Goal: Information Seeking & Learning: Learn about a topic

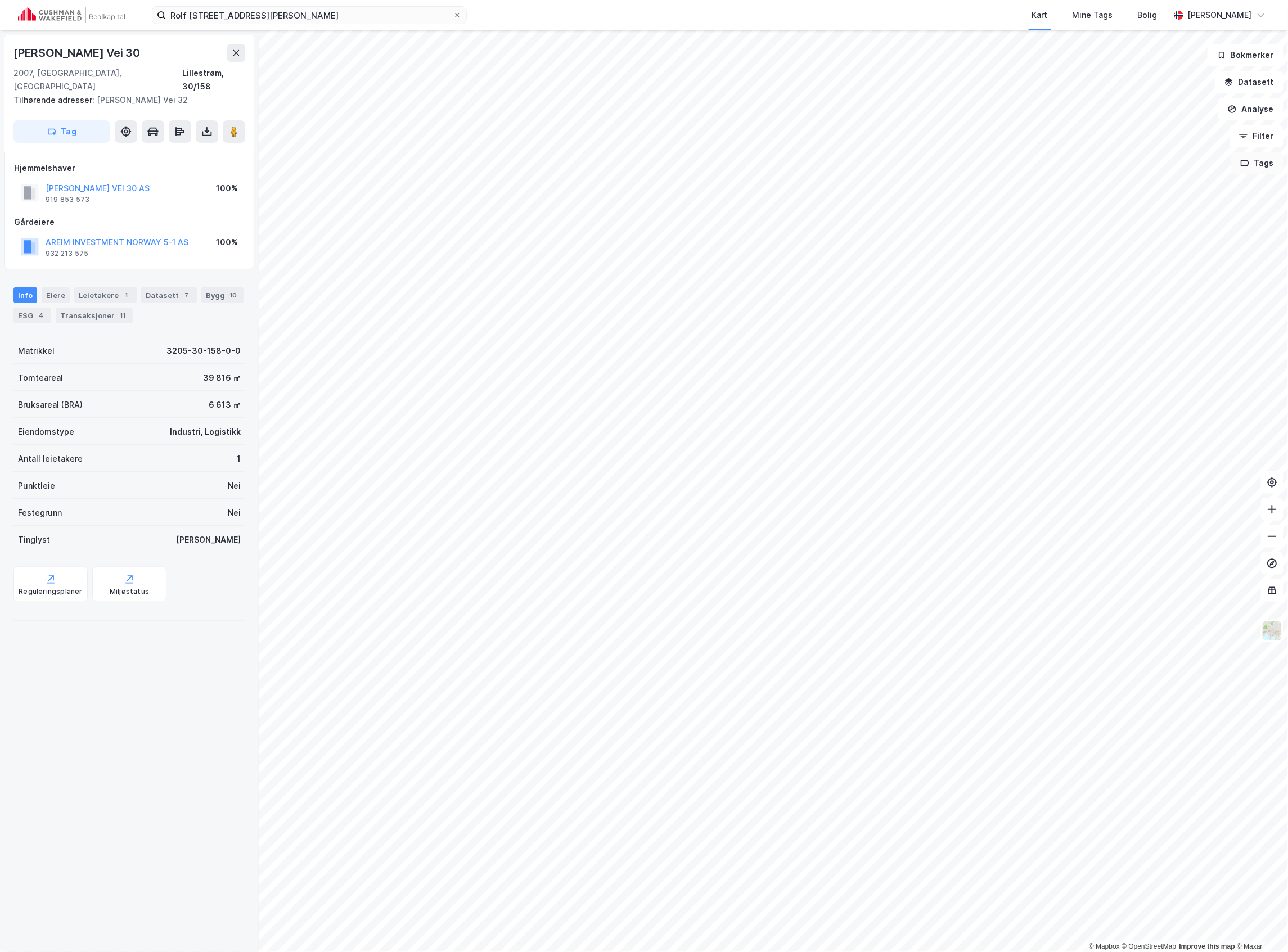
click at [1256, 171] on button "Tags" at bounding box center [1257, 163] width 52 height 22
click at [1083, 253] on div "PPI" at bounding box center [1136, 258] width 161 height 19
click at [1093, 261] on icon at bounding box center [1090, 258] width 7 height 7
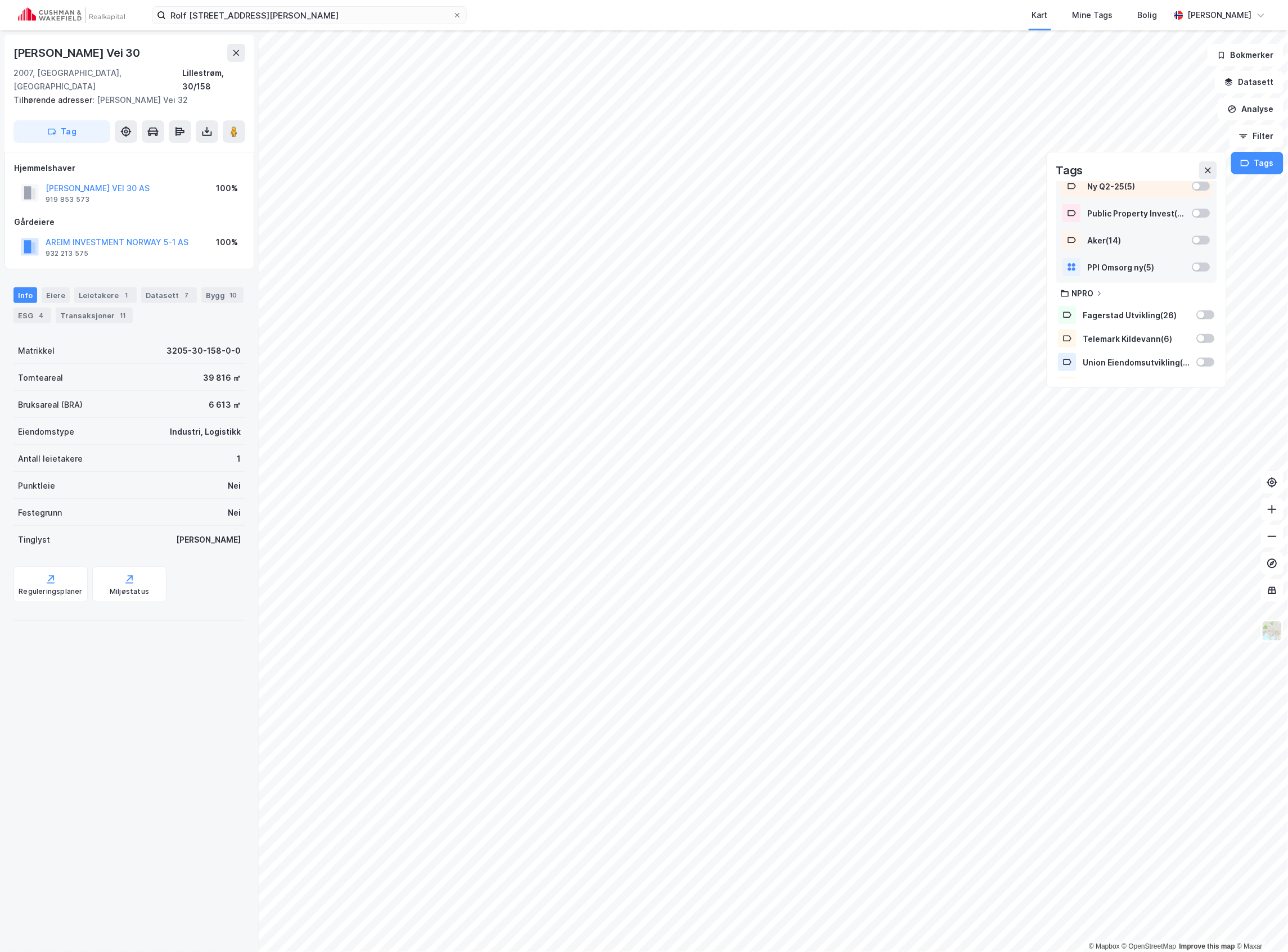
scroll to position [273, 0]
click at [1198, 365] on div at bounding box center [1201, 367] width 7 height 7
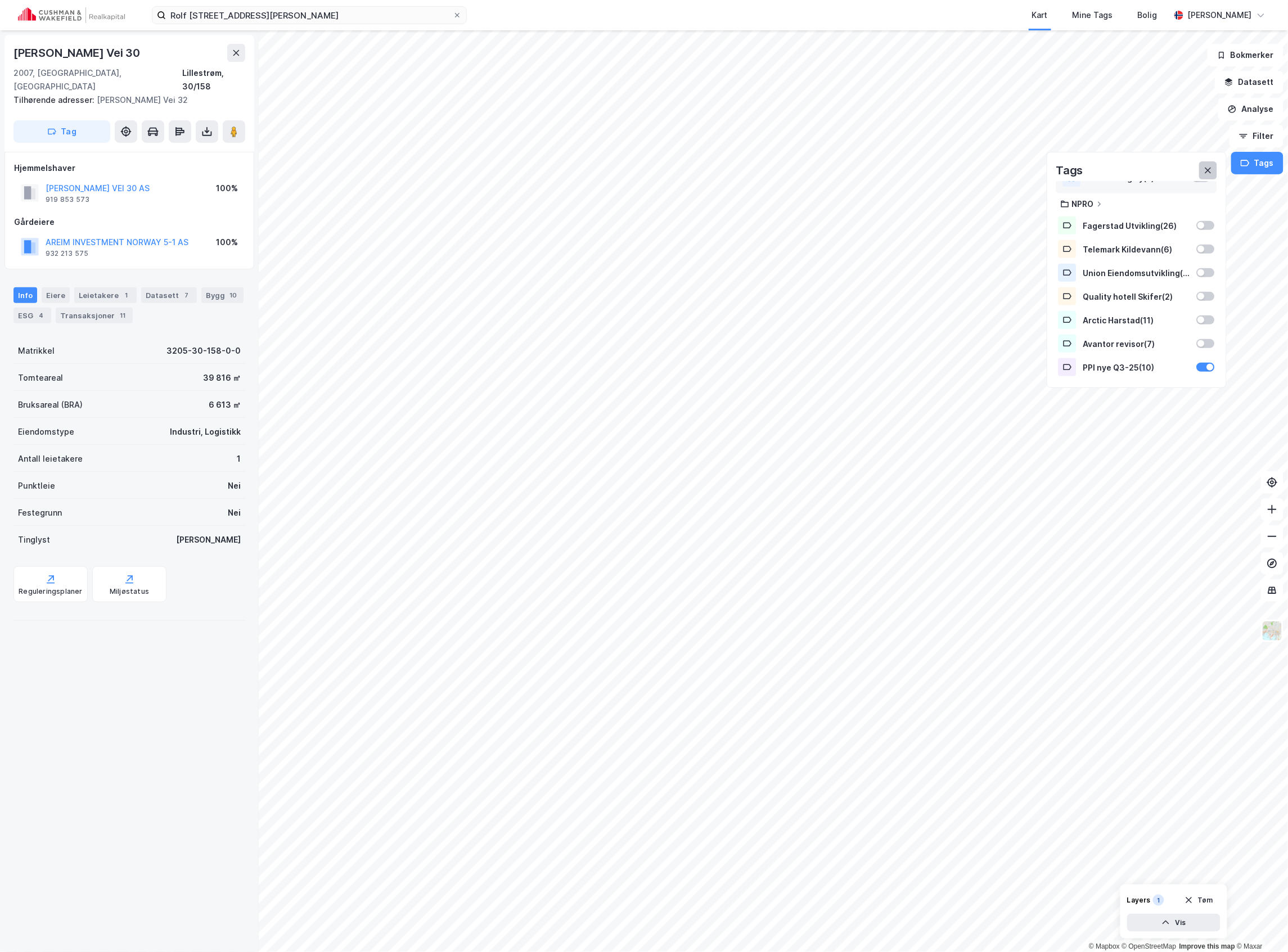
click at [1211, 171] on icon at bounding box center [1207, 170] width 9 height 9
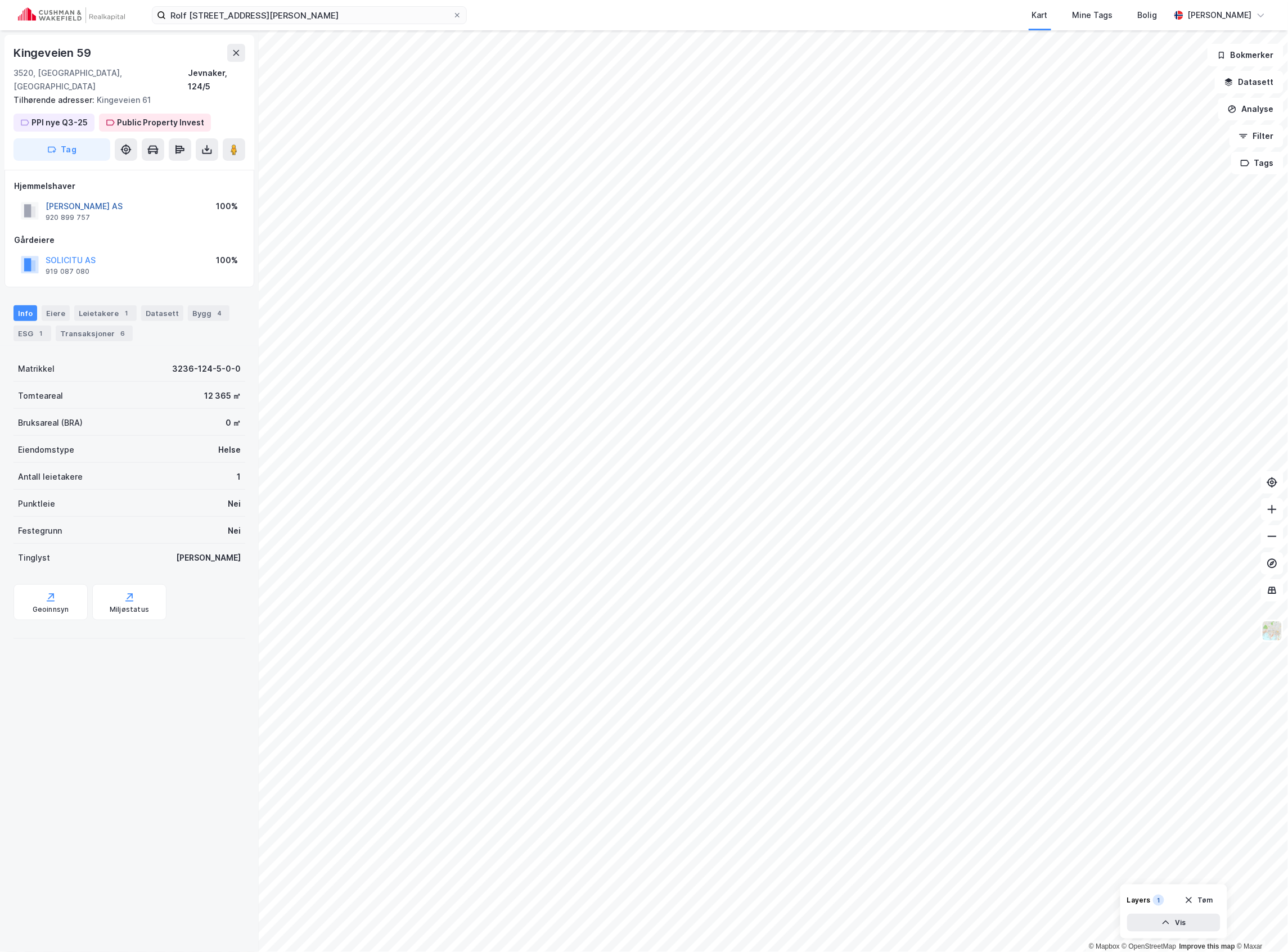
click at [0, 0] on button "[PERSON_NAME] AS" at bounding box center [0, 0] width 0 height 0
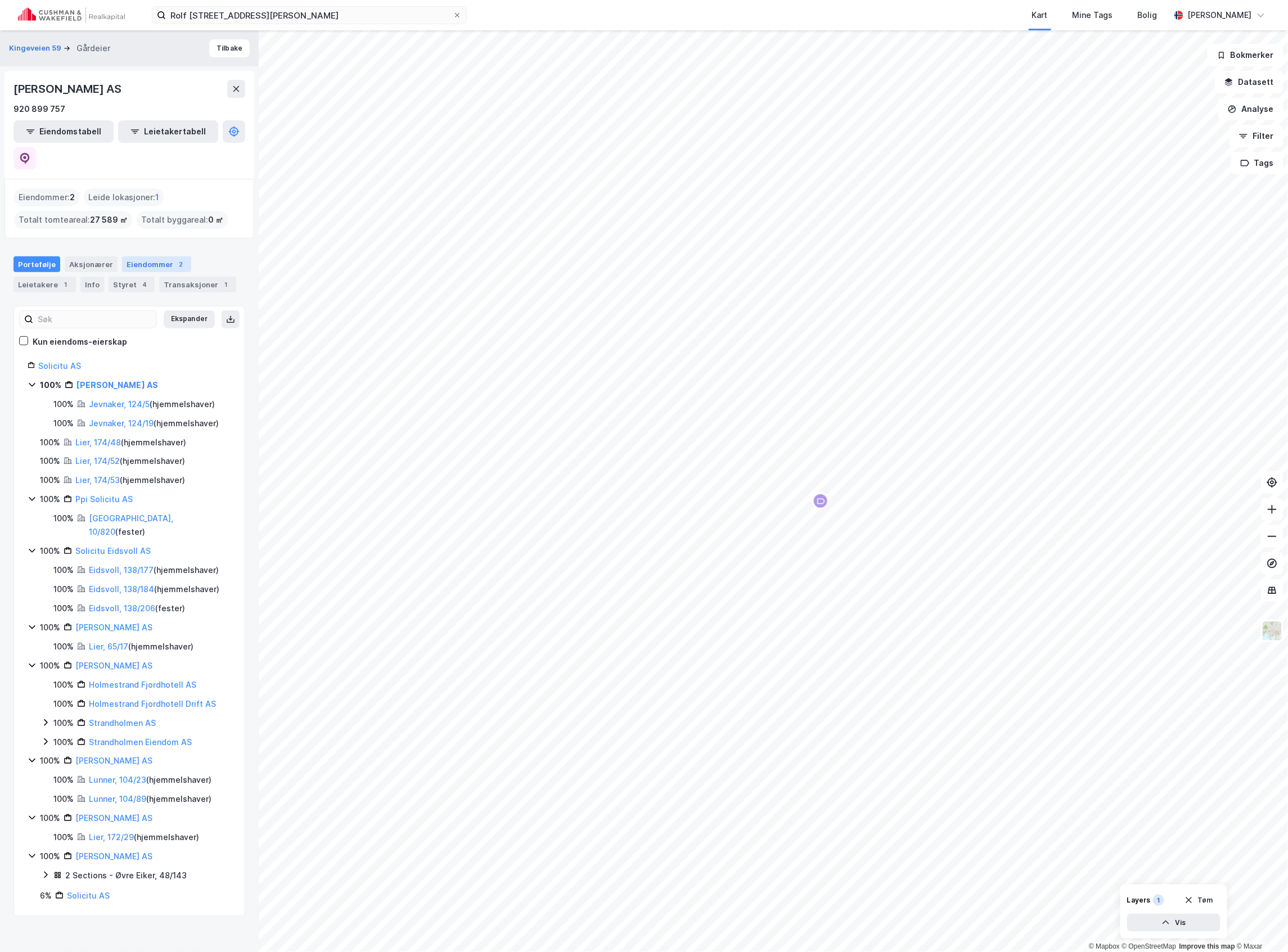
click at [149, 257] on div "Eiendommer 2" at bounding box center [157, 264] width 69 height 16
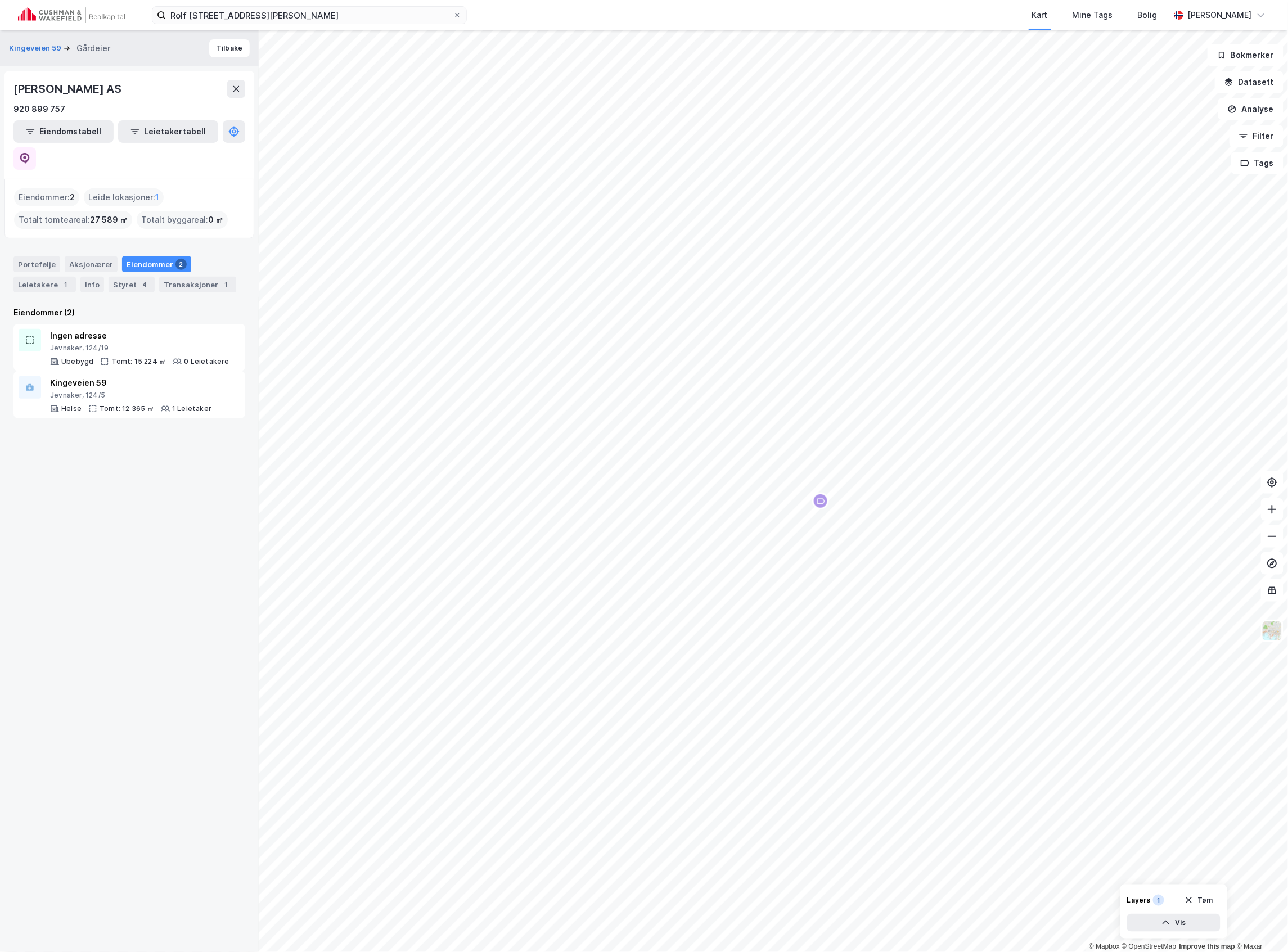
click at [149, 257] on div "Eiendommer 2" at bounding box center [157, 264] width 69 height 16
click at [54, 189] on div "Eiendommer : 2" at bounding box center [47, 197] width 66 height 18
click at [56, 133] on button "Eiendomstabell" at bounding box center [63, 131] width 100 height 22
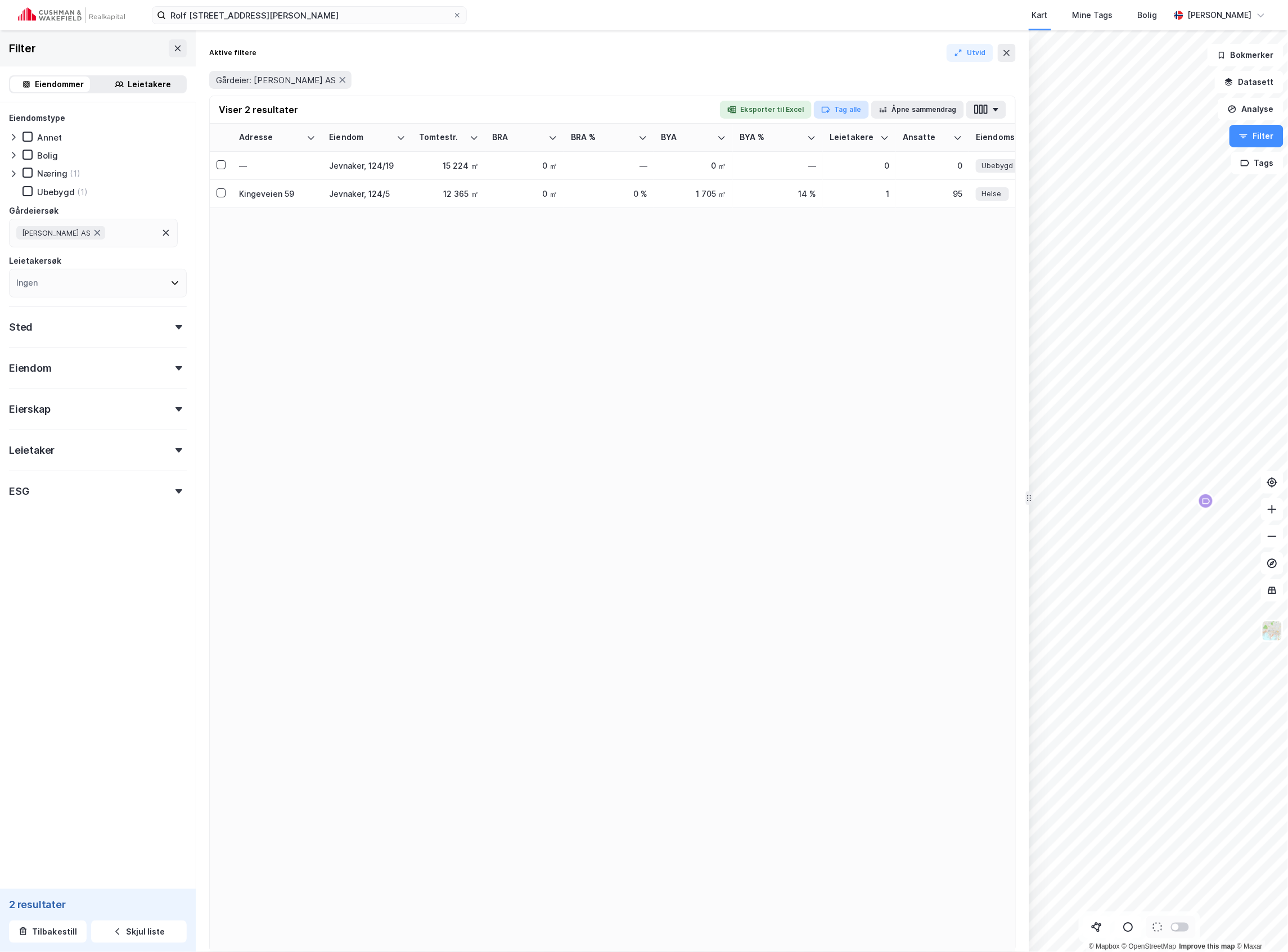
click at [847, 108] on button "Tag alle" at bounding box center [841, 109] width 55 height 18
type input "ppi"
click at [872, 173] on div "PPI nye Q3-25" at bounding box center [865, 174] width 56 height 13
click at [846, 111] on button "Tag alle" at bounding box center [841, 109] width 55 height 18
type input "pub"
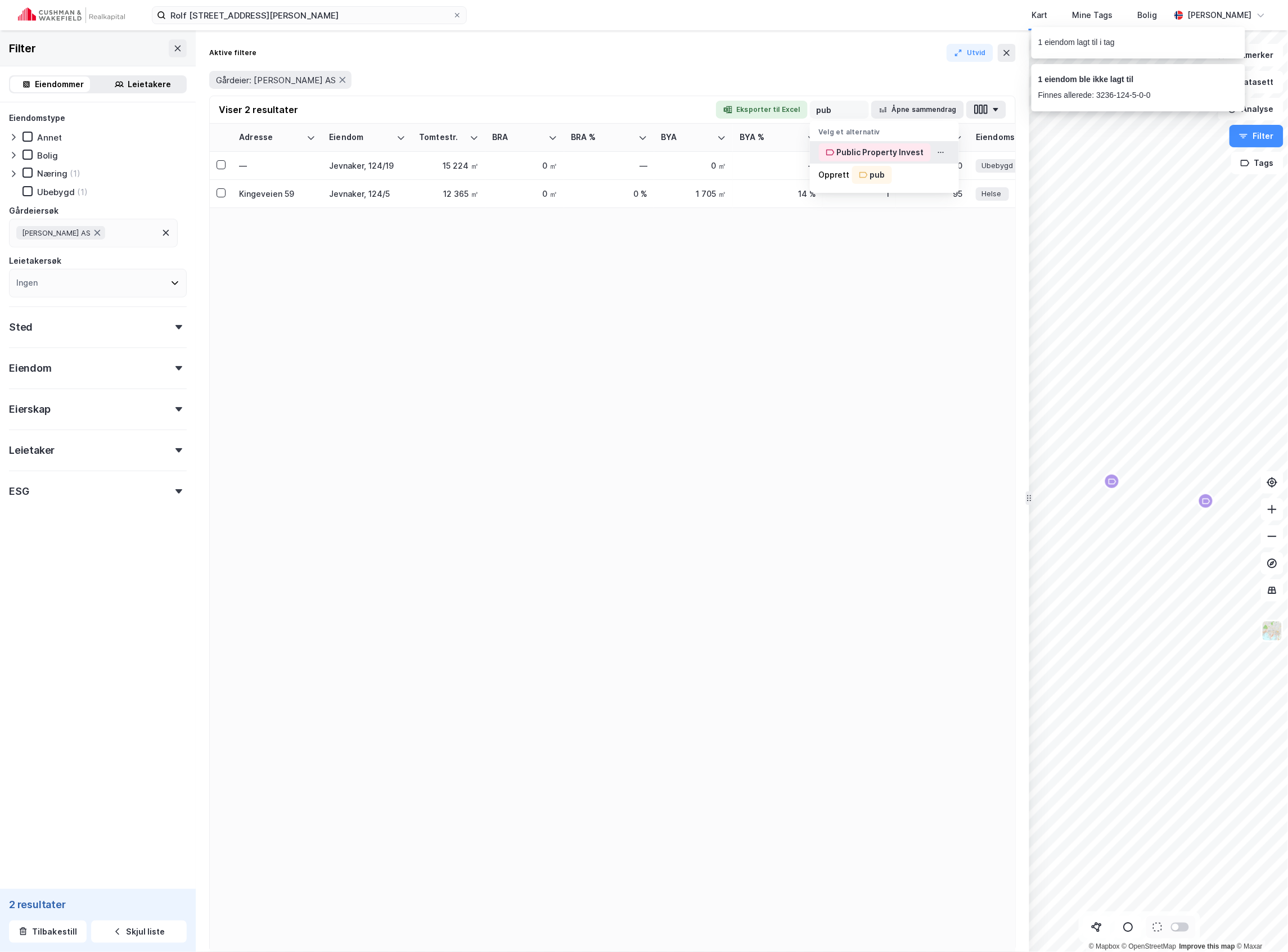
click at [866, 149] on div "Public Property Invest" at bounding box center [881, 152] width 87 height 13
click at [1012, 50] on button at bounding box center [1006, 53] width 18 height 18
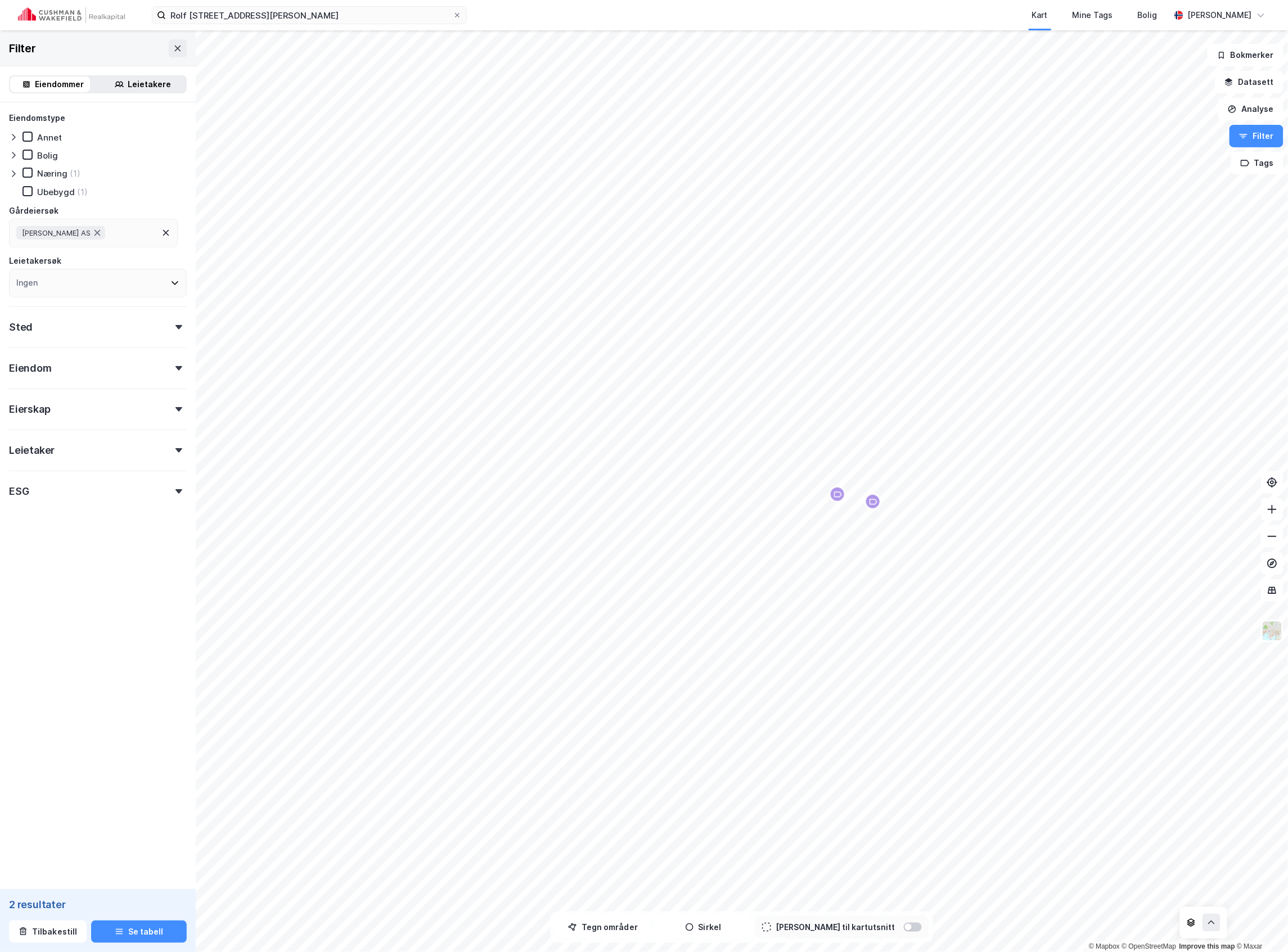
click at [874, 495] on div "Map marker" at bounding box center [873, 501] width 17 height 17
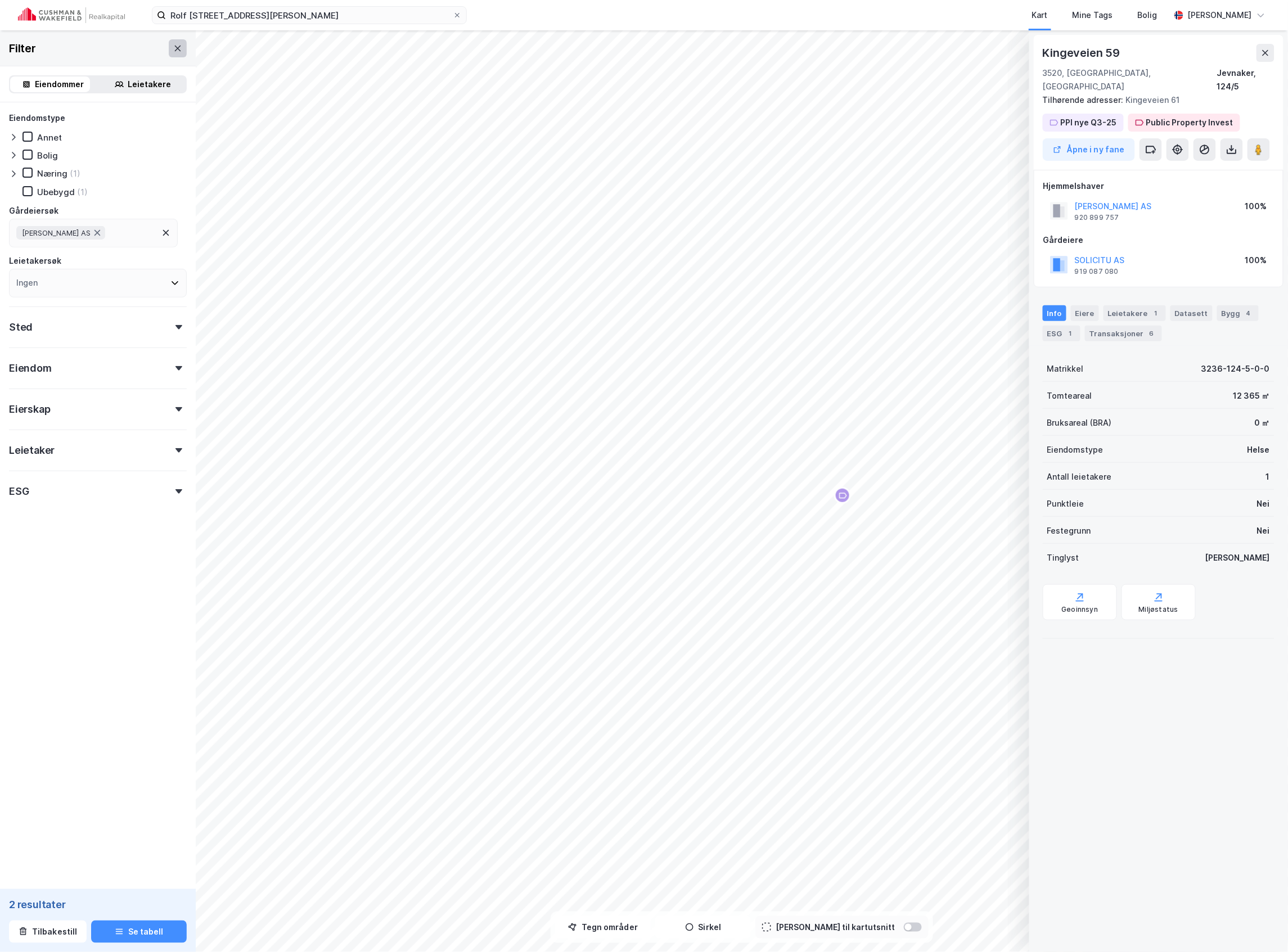
click at [173, 46] on icon at bounding box center [177, 48] width 9 height 9
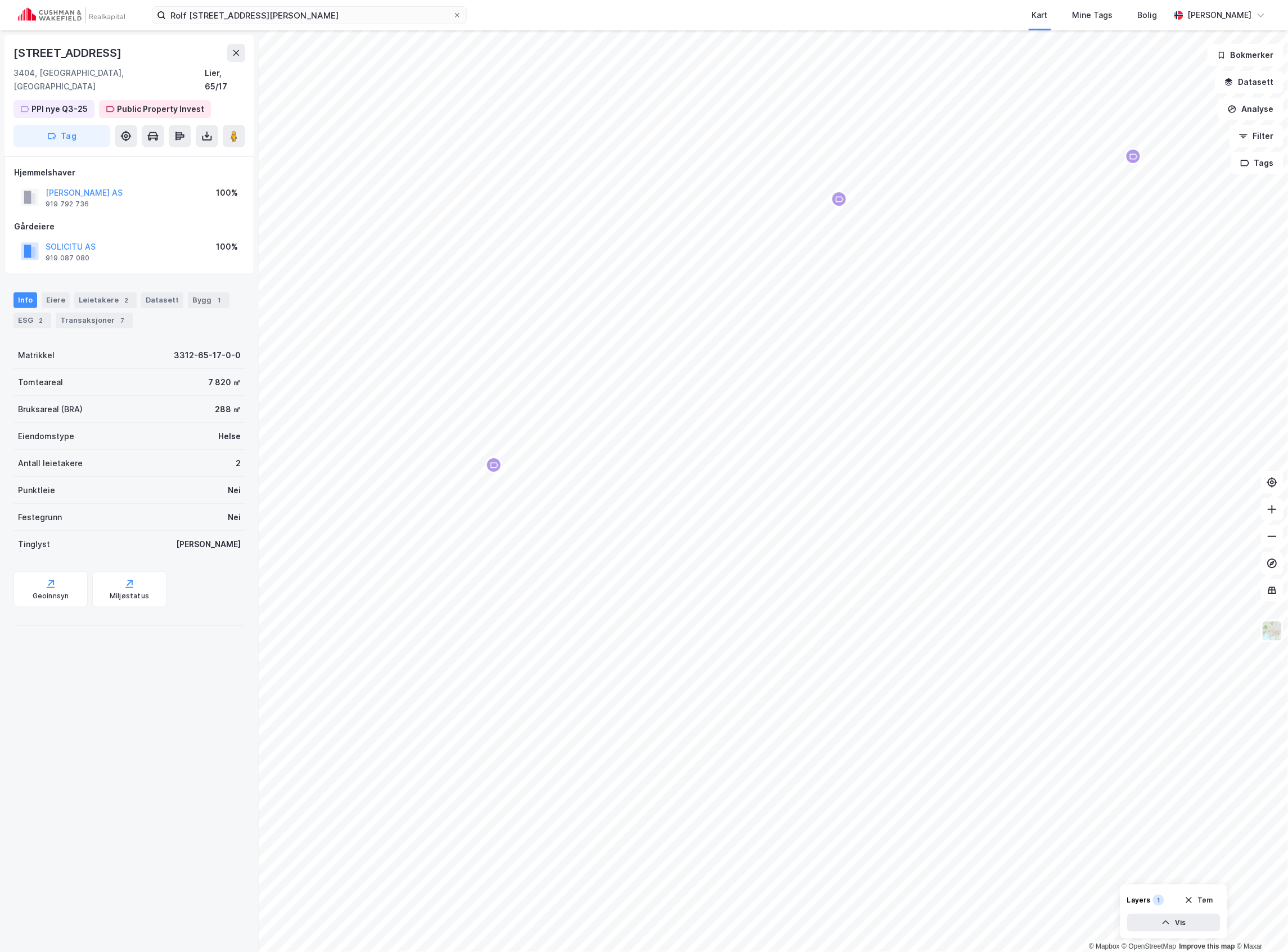
click at [838, 199] on icon "Map marker" at bounding box center [839, 199] width 9 height 9
click at [0, 0] on button "[PERSON_NAME] AS" at bounding box center [0, 0] width 0 height 0
click at [0, 0] on button "SOLICITU AS" at bounding box center [0, 0] width 0 height 0
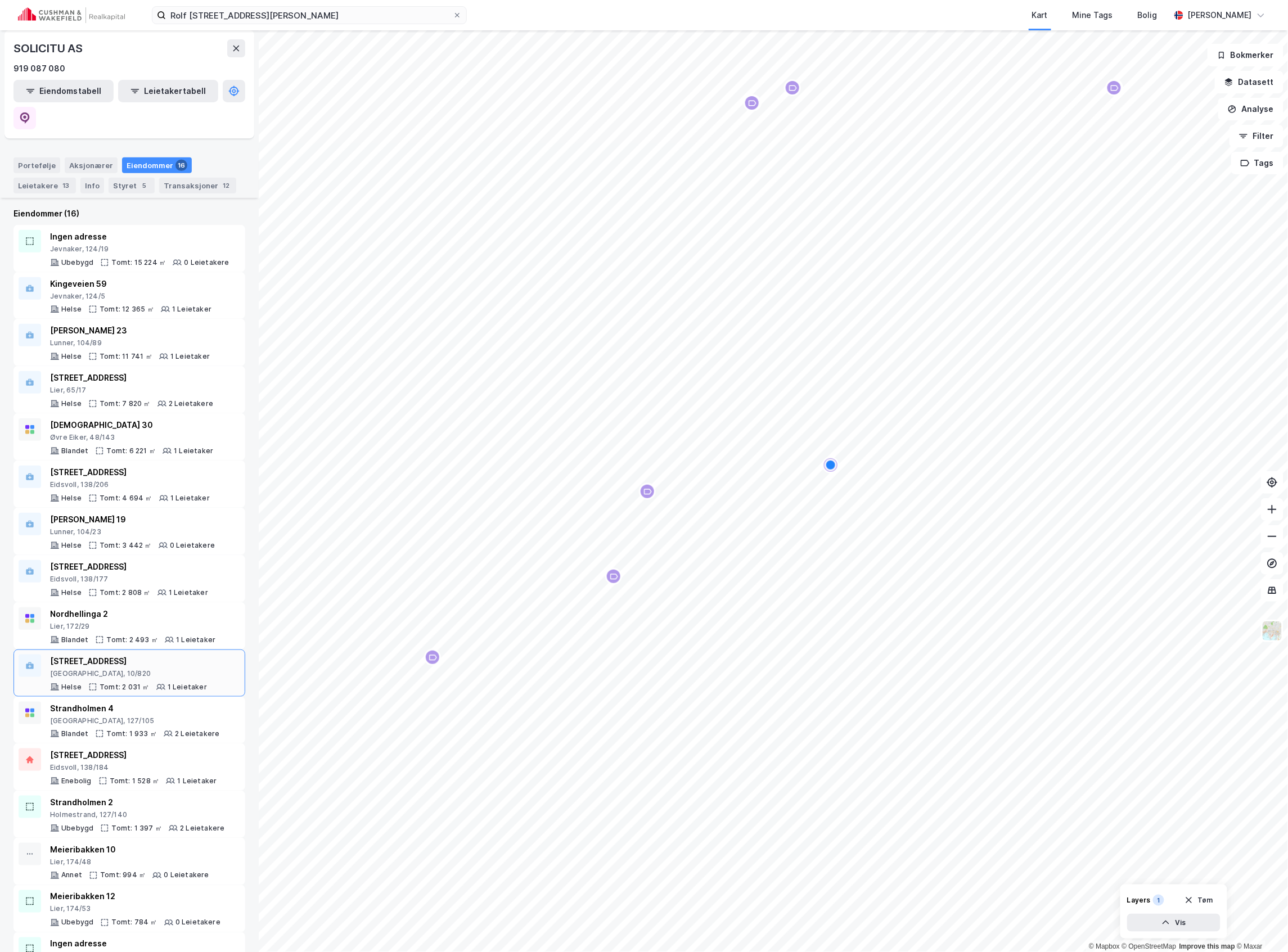
scroll to position [122, 0]
click at [95, 809] on div "Holmestrand, 127/140" at bounding box center [137, 813] width 175 height 9
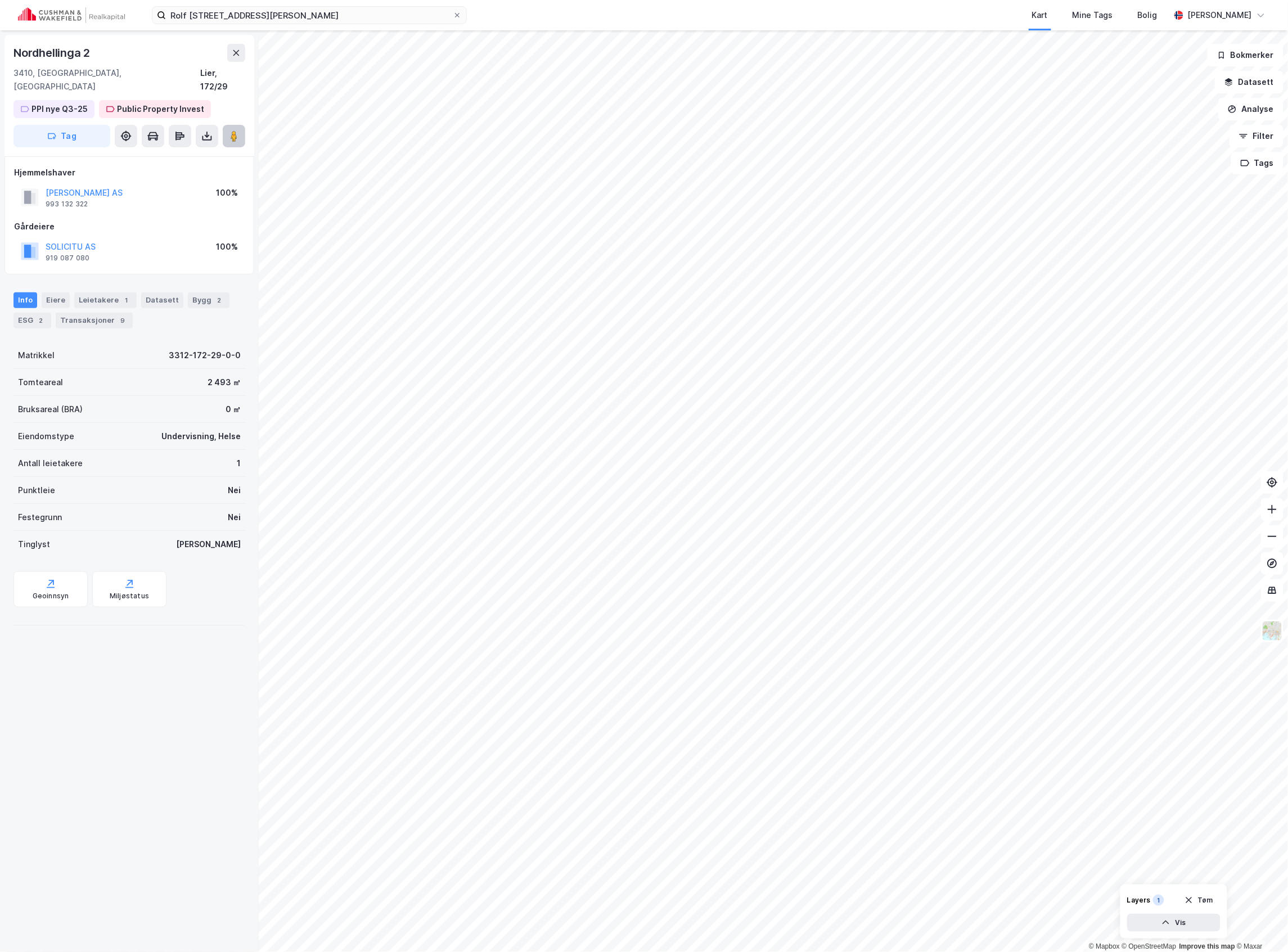
click at [238, 130] on icon at bounding box center [234, 136] width 11 height 11
